Goal: Task Accomplishment & Management: Use online tool/utility

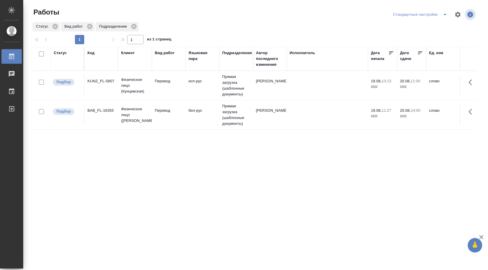
click at [440, 12] on button "split button" at bounding box center [445, 14] width 12 height 9
click at [429, 24] on li "В работе" at bounding box center [420, 25] width 61 height 9
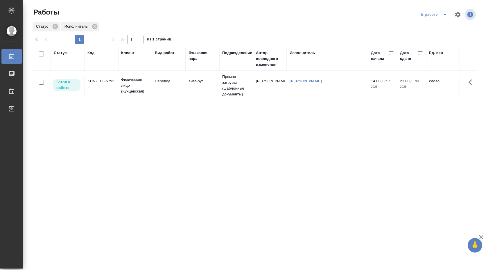
click at [209, 87] on td "англ-рус" at bounding box center [203, 85] width 34 height 20
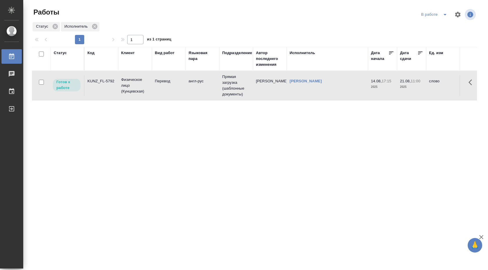
click at [209, 87] on td "англ-рус" at bounding box center [203, 85] width 34 height 20
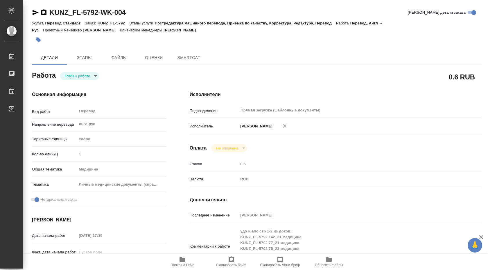
type textarea "x"
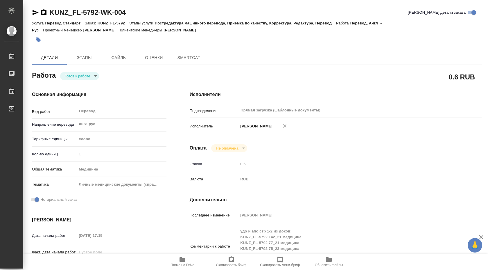
type textarea "x"
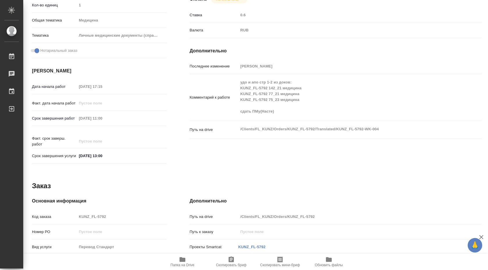
scroll to position [238, 0]
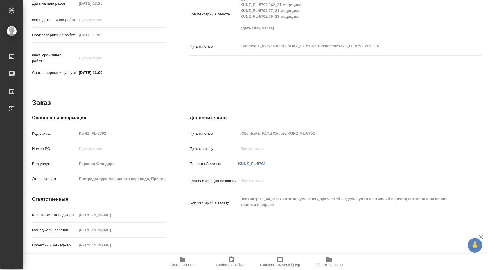
type textarea "x"
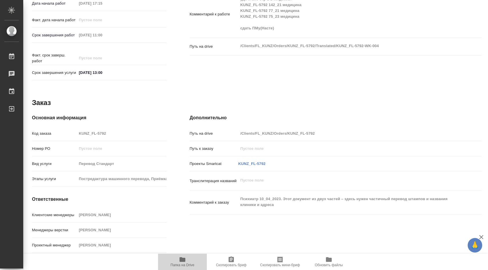
click at [180, 262] on icon "button" at bounding box center [182, 259] width 7 height 7
type textarea "x"
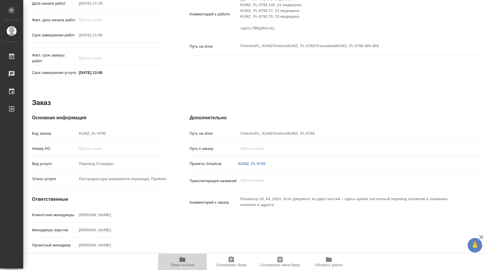
type textarea "x"
click at [180, 262] on icon "button" at bounding box center [182, 259] width 7 height 7
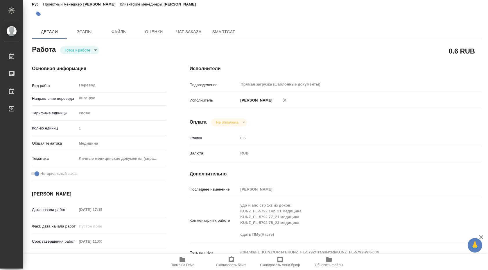
scroll to position [25, 0]
